Goal: Find contact information: Find specific fact

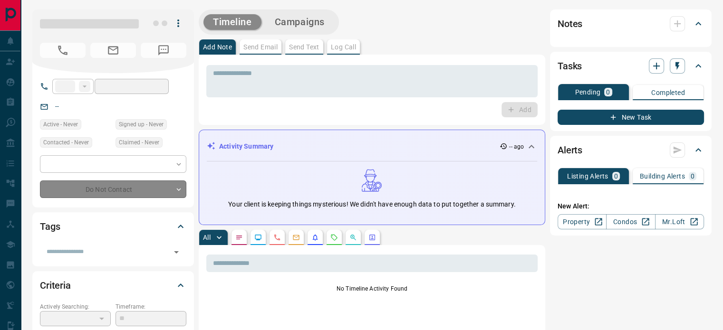
type input "**"
type input "**********"
type input "**"
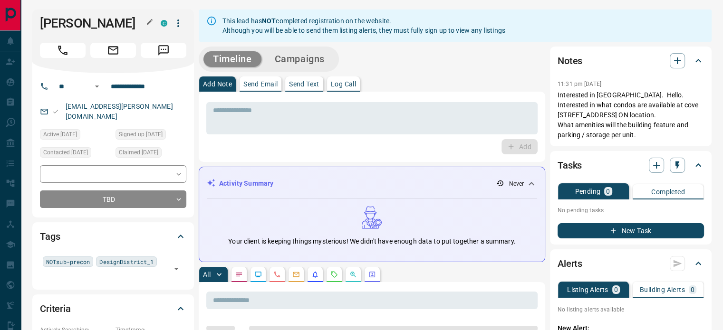
click at [148, 22] on icon "button" at bounding box center [150, 22] width 6 height 6
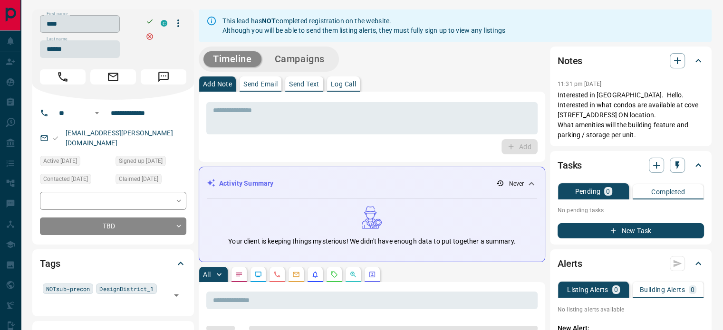
click at [90, 25] on input "****" at bounding box center [80, 24] width 80 height 18
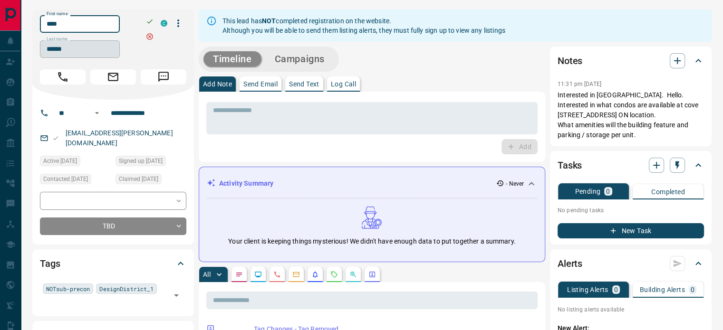
click at [75, 51] on input "******" at bounding box center [80, 49] width 80 height 18
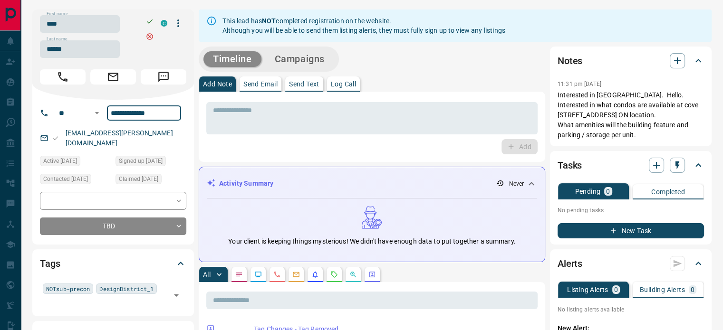
click at [125, 112] on input "**********" at bounding box center [144, 113] width 74 height 15
click at [92, 134] on link "[EMAIL_ADDRESS][PERSON_NAME][DOMAIN_NAME]" at bounding box center [119, 138] width 107 height 18
click at [141, 136] on p "[EMAIL_ADDRESS][PERSON_NAME][DOMAIN_NAME]" at bounding box center [125, 138] width 124 height 26
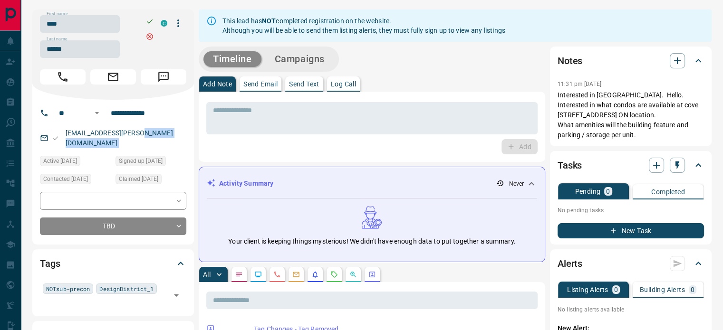
click at [141, 136] on p "[EMAIL_ADDRESS][PERSON_NAME][DOMAIN_NAME]" at bounding box center [125, 138] width 124 height 26
drag, startPoint x: 140, startPoint y: 134, endPoint x: 105, endPoint y: 127, distance: 35.4
click at [105, 129] on p "[EMAIL_ADDRESS][PERSON_NAME][DOMAIN_NAME]" at bounding box center [125, 138] width 124 height 26
click at [139, 133] on p "[EMAIL_ADDRESS][PERSON_NAME][DOMAIN_NAME]" at bounding box center [125, 138] width 124 height 26
drag, startPoint x: 143, startPoint y: 131, endPoint x: 64, endPoint y: 132, distance: 78.4
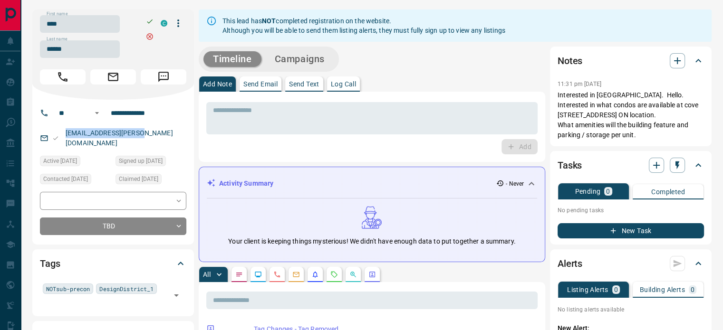
click at [64, 132] on div "[EMAIL_ADDRESS][PERSON_NAME][DOMAIN_NAME]" at bounding box center [113, 138] width 146 height 26
copy link "[EMAIL_ADDRESS][PERSON_NAME][DOMAIN_NAME]"
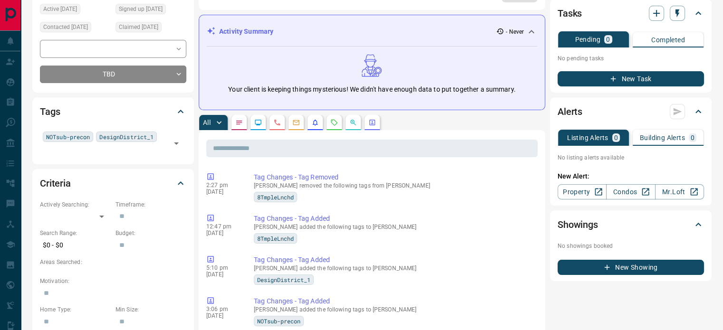
scroll to position [95, 0]
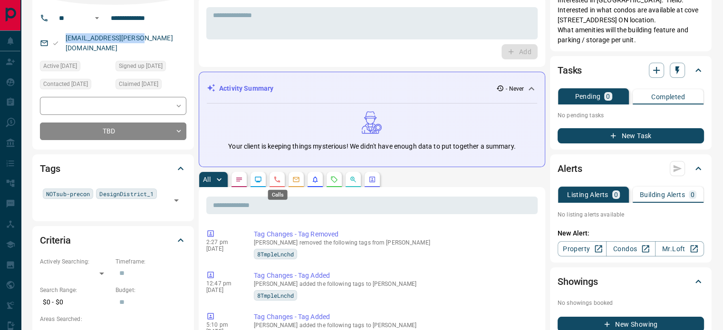
click at [278, 180] on icon "Calls" at bounding box center [277, 180] width 8 height 8
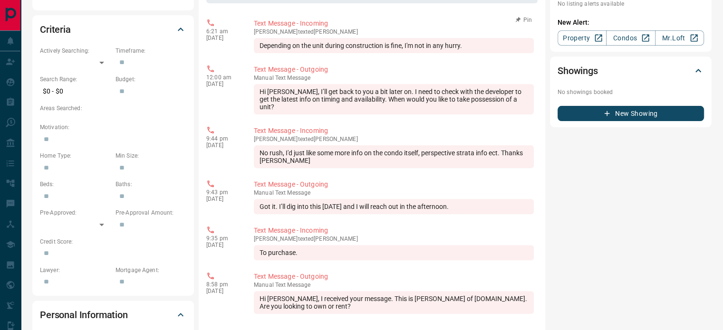
scroll to position [380, 0]
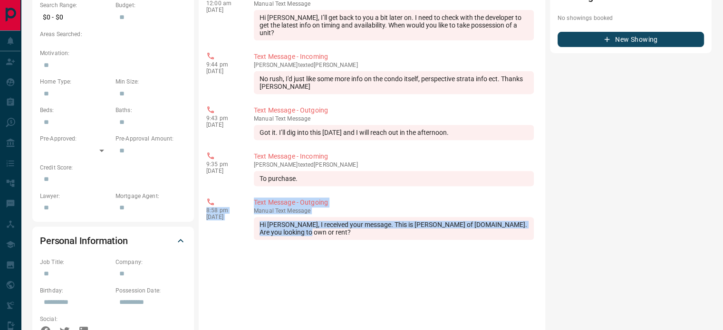
drag, startPoint x: 300, startPoint y: 226, endPoint x: 202, endPoint y: 201, distance: 102.0
click at [202, 201] on div "​ 6:21 am [DATE] Text Message - Incoming [PERSON_NAME] texted [PERSON_NAME] Dep…" at bounding box center [372, 211] width 346 height 619
copy div "8:58 pm [DATE] Text Message - Outgoing manual Text Message Hi [PERSON_NAME], I …"
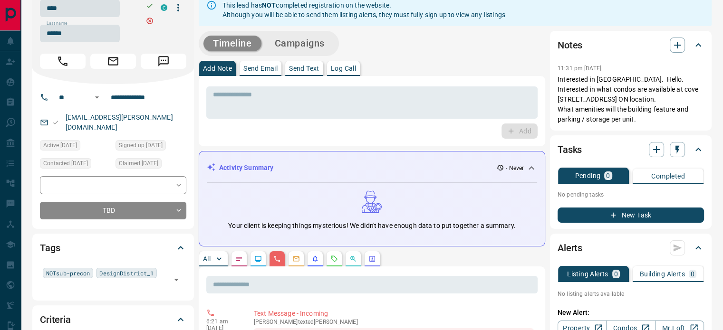
scroll to position [0, 0]
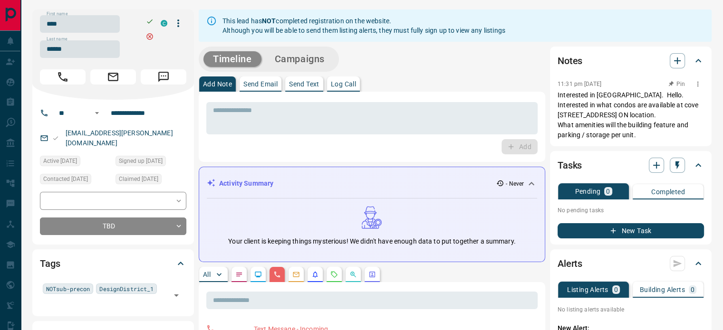
click at [648, 132] on p "Interested in [GEOGRAPHIC_DATA]. Hello. Interested in what condos are available…" at bounding box center [630, 115] width 146 height 50
click at [609, 105] on p "Interested in [GEOGRAPHIC_DATA]. Hello. Interested in what condos are available…" at bounding box center [630, 115] width 146 height 50
click at [603, 106] on p "Interested in [GEOGRAPHIC_DATA]. Hello. Interested in what condos are available…" at bounding box center [630, 115] width 146 height 50
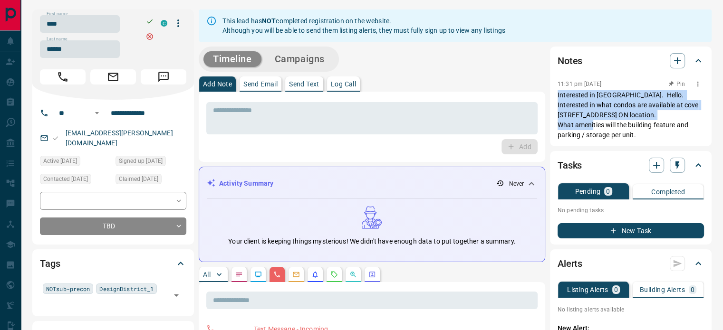
click at [603, 106] on p "Interested in [GEOGRAPHIC_DATA]. Hello. Interested in what condos are available…" at bounding box center [630, 115] width 146 height 50
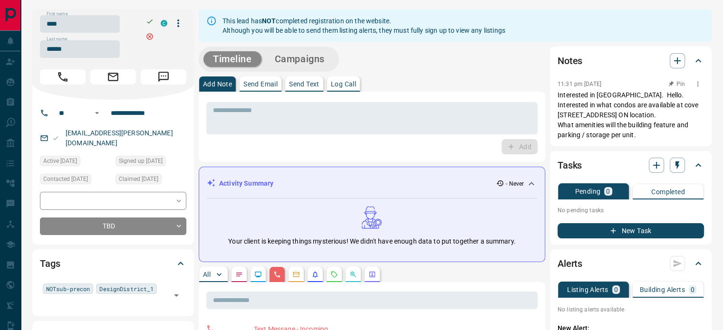
click at [603, 106] on p "Interested in [GEOGRAPHIC_DATA]. Hello. Interested in what condos are available…" at bounding box center [630, 115] width 146 height 50
click at [636, 133] on p "Interested in [GEOGRAPHIC_DATA]. Hello. Interested in what condos are available…" at bounding box center [630, 115] width 146 height 50
click at [639, 132] on p "Interested in [GEOGRAPHIC_DATA]. Hello. Interested in what condos are available…" at bounding box center [630, 115] width 146 height 50
click at [575, 96] on p "Interested in [GEOGRAPHIC_DATA]. Hello. Interested in what condos are available…" at bounding box center [630, 115] width 146 height 50
click at [556, 96] on div "Notes 11:31 pm [DATE] Interested in [GEOGRAPHIC_DATA]. Hello. Interested in wha…" at bounding box center [631, 97] width 162 height 100
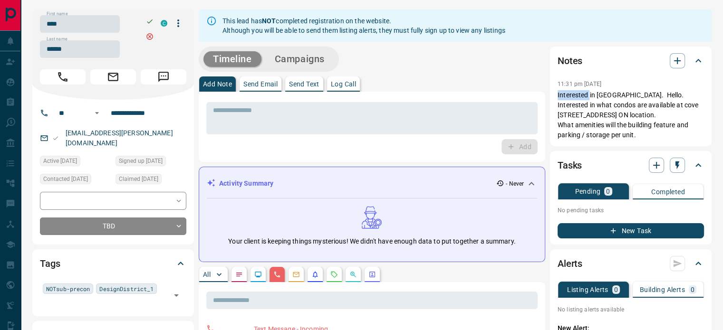
click at [556, 96] on div "Notes 11:31 pm [DATE] Interested in [GEOGRAPHIC_DATA]. Hello. Interested in wha…" at bounding box center [631, 97] width 162 height 100
click at [637, 120] on p "Interested in [GEOGRAPHIC_DATA]. Hello. Interested in what condos are available…" at bounding box center [630, 115] width 146 height 50
drag, startPoint x: 636, startPoint y: 133, endPoint x: 558, endPoint y: 94, distance: 86.9
click at [558, 94] on p "Interested in [GEOGRAPHIC_DATA]. Hello. Interested in what condos are available…" at bounding box center [630, 115] width 146 height 50
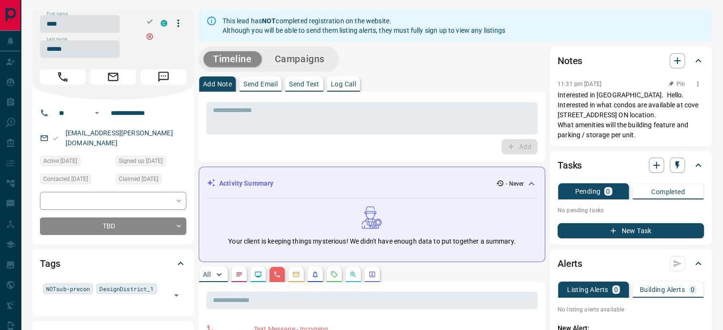
click at [565, 96] on p "Interested in [GEOGRAPHIC_DATA]. Hello. Interested in what condos are available…" at bounding box center [630, 115] width 146 height 50
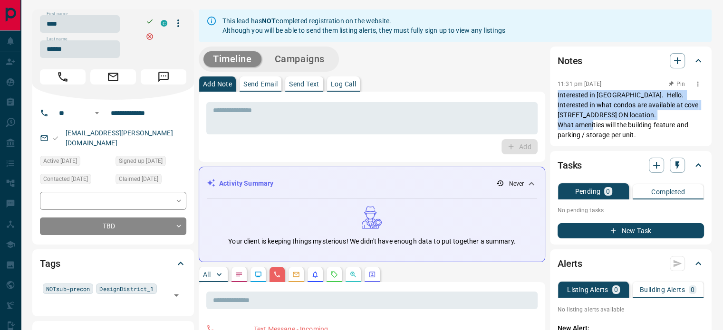
click at [565, 96] on p "Interested in [GEOGRAPHIC_DATA]. Hello. Interested in what condos are available…" at bounding box center [630, 115] width 146 height 50
click at [584, 106] on p "Interested in [GEOGRAPHIC_DATA]. Hello. Interested in what condos are available…" at bounding box center [630, 115] width 146 height 50
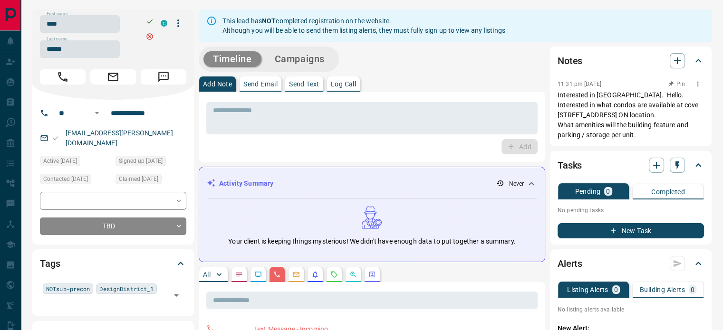
click at [585, 107] on p "Interested in [GEOGRAPHIC_DATA]. Hello. Interested in what condos are available…" at bounding box center [630, 115] width 146 height 50
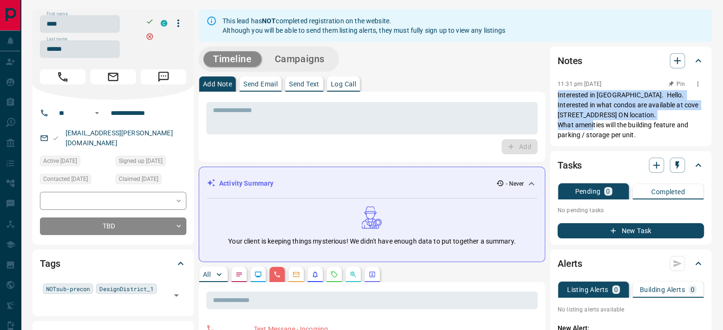
click at [635, 135] on p "Interested in [GEOGRAPHIC_DATA]. Hello. Interested in what condos are available…" at bounding box center [630, 115] width 146 height 50
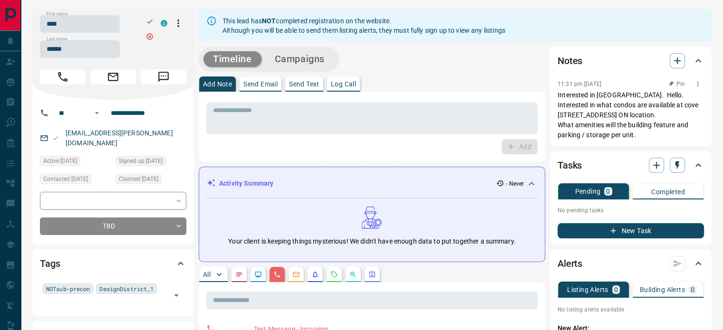
click at [639, 135] on p "Interested in [GEOGRAPHIC_DATA]. Hello. Interested in what condos are available…" at bounding box center [630, 115] width 146 height 50
drag, startPoint x: 628, startPoint y: 128, endPoint x: 556, endPoint y: 97, distance: 78.1
click at [556, 97] on div "Notes 11:31 pm [DATE] Interested in [GEOGRAPHIC_DATA]. Hello. Interested in wha…" at bounding box center [631, 97] width 162 height 100
drag, startPoint x: 556, startPoint y: 97, endPoint x: 641, endPoint y: 134, distance: 92.4
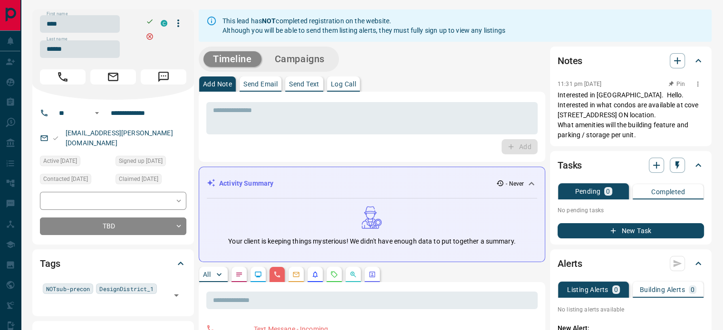
click at [641, 134] on div "Notes 11:31 pm [DATE] Pin Interested in [GEOGRAPHIC_DATA]. Hello. Interested in…" at bounding box center [631, 97] width 162 height 100
click at [641, 134] on p "Interested in [GEOGRAPHIC_DATA]. Hello. Interested in what condos are available…" at bounding box center [630, 115] width 146 height 50
copy p "Interested in [GEOGRAPHIC_DATA]. Hello. Interested in what condos are available…"
drag, startPoint x: 641, startPoint y: 134, endPoint x: 554, endPoint y: 91, distance: 97.3
click at [554, 91] on div "Notes 11:31 pm [DATE] Interested in [GEOGRAPHIC_DATA]. Hello. Interested in wha…" at bounding box center [631, 97] width 162 height 100
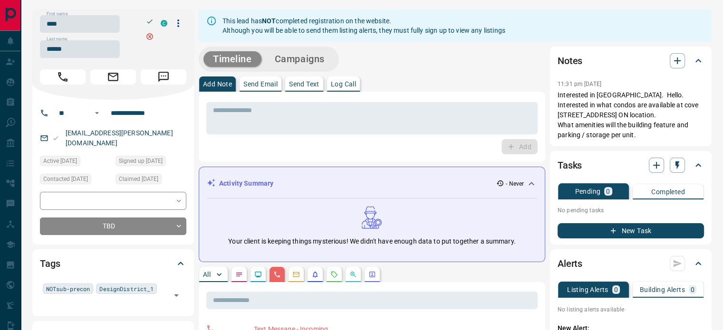
click at [554, 91] on div "Notes 11:31 pm [DATE] Interested in [GEOGRAPHIC_DATA]. Hello. Interested in wha…" at bounding box center [631, 97] width 162 height 100
click at [330, 115] on textarea at bounding box center [372, 118] width 318 height 24
